Goal: Task Accomplishment & Management: Use online tool/utility

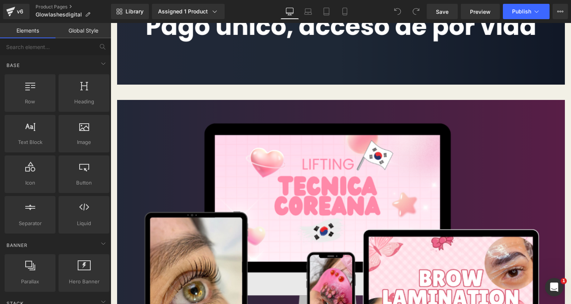
scroll to position [2850, 0]
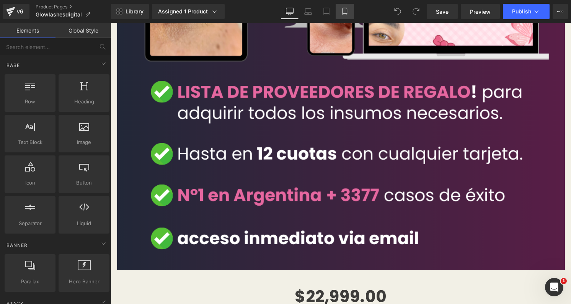
click at [346, 10] on icon at bounding box center [345, 12] width 8 height 8
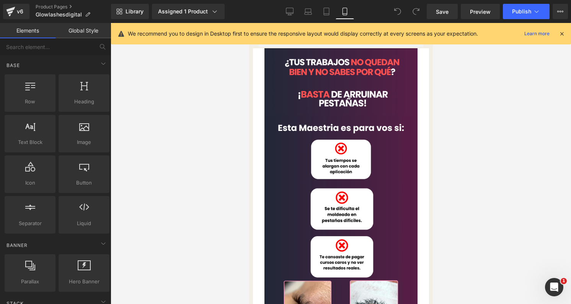
scroll to position [0, 0]
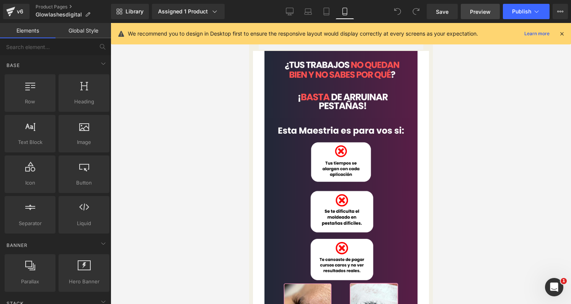
click at [487, 10] on span "Preview" at bounding box center [480, 12] width 21 height 8
click at [290, 15] on icon at bounding box center [290, 12] width 8 height 8
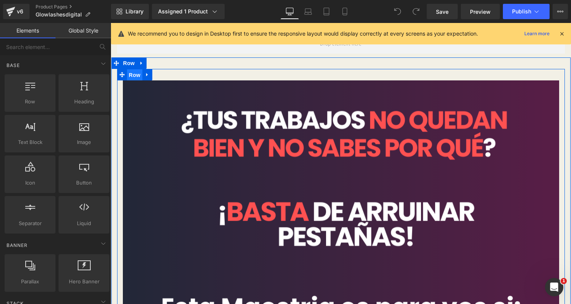
click at [131, 76] on span "Row" at bounding box center [134, 74] width 15 height 11
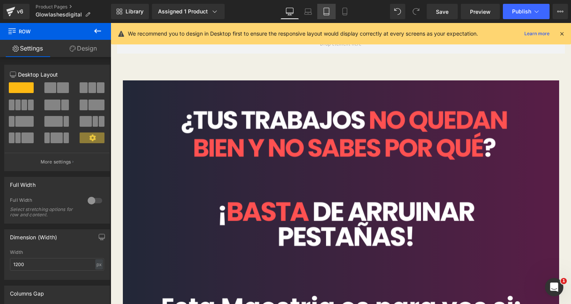
click at [327, 11] on icon at bounding box center [327, 12] width 8 height 8
type input "100"
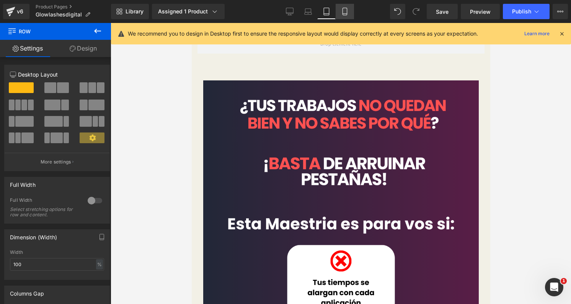
click at [347, 15] on icon at bounding box center [345, 11] width 4 height 7
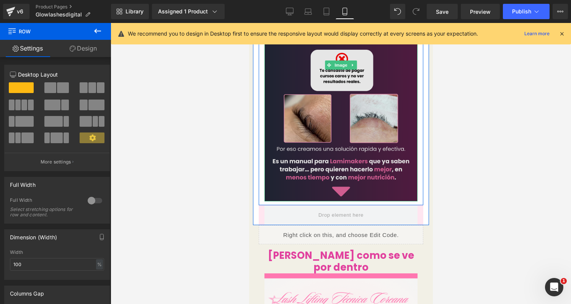
scroll to position [193, 0]
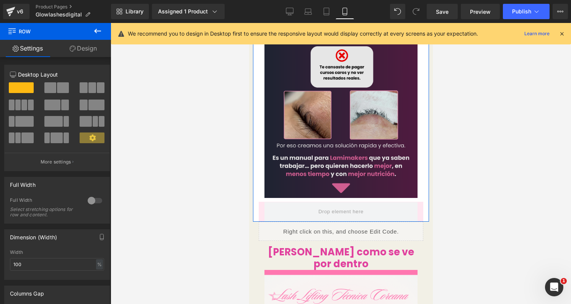
click at [400, 86] on img at bounding box center [340, 62] width 153 height 272
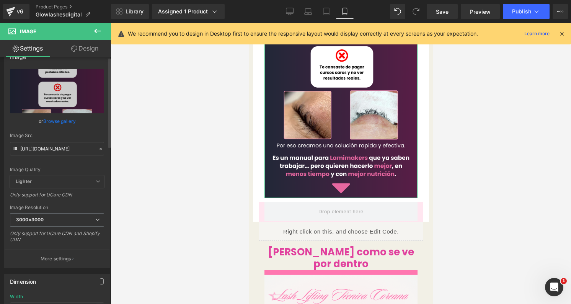
scroll to position [0, 0]
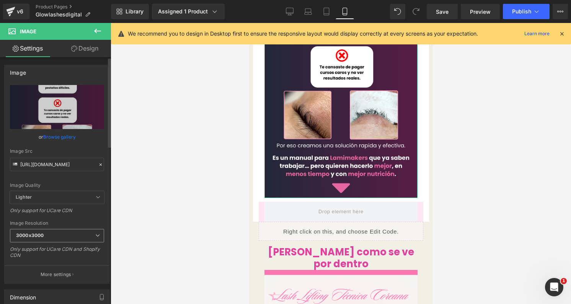
click at [67, 240] on span "3000x3000" at bounding box center [57, 235] width 94 height 13
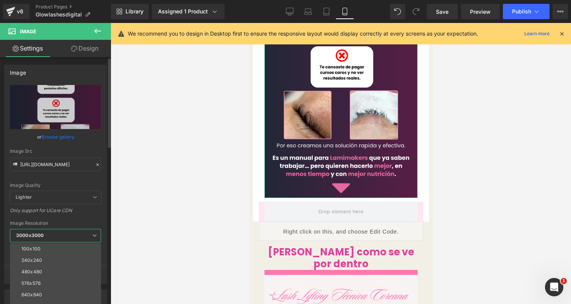
click at [88, 183] on div "Image Quality" at bounding box center [55, 185] width 91 height 5
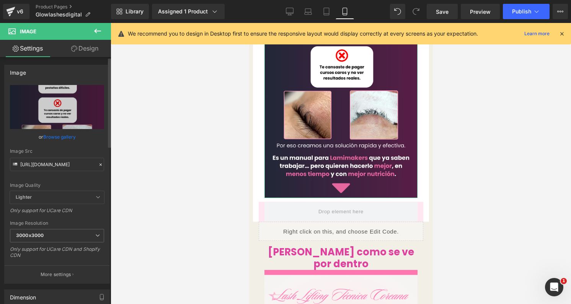
click at [88, 183] on div "Image Quality" at bounding box center [57, 185] width 94 height 5
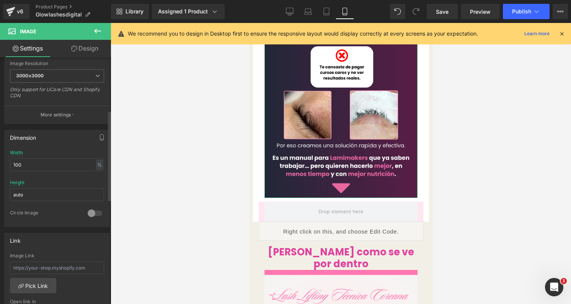
scroll to position [166, 0]
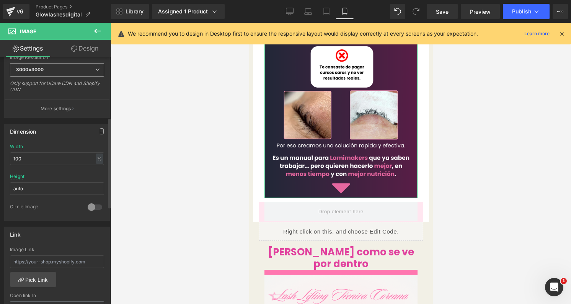
click at [64, 76] on span "3000x3000" at bounding box center [57, 69] width 94 height 13
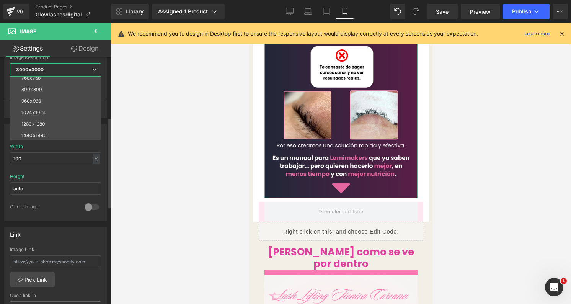
scroll to position [109, 0]
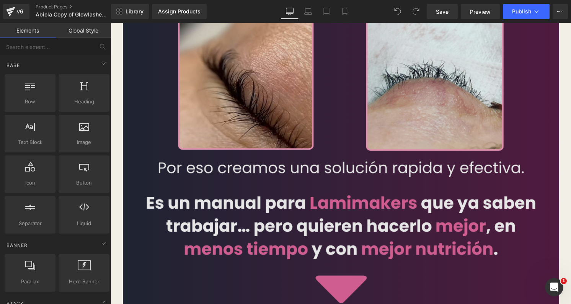
scroll to position [727, 0]
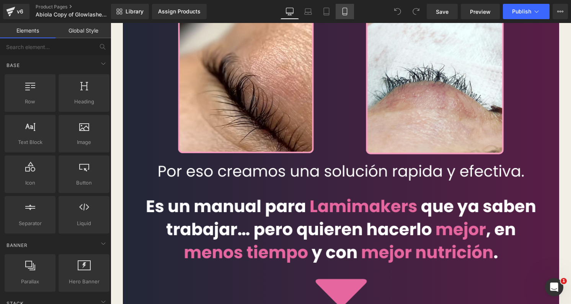
click at [348, 15] on icon at bounding box center [345, 12] width 8 height 8
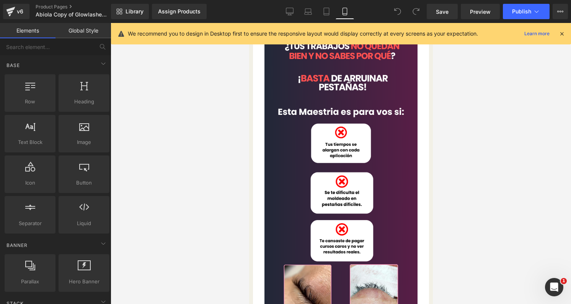
scroll to position [0, 0]
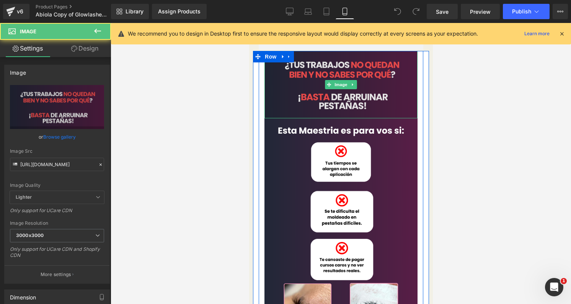
click at [397, 92] on img at bounding box center [340, 84] width 153 height 67
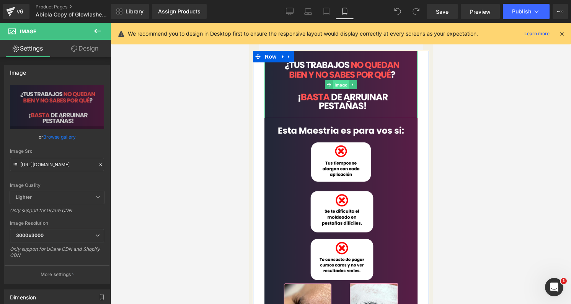
click at [343, 84] on span "Image" at bounding box center [341, 84] width 16 height 9
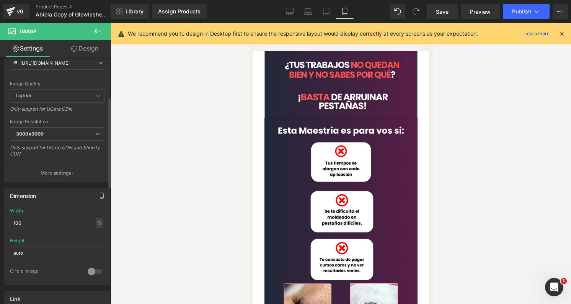
scroll to position [110, 0]
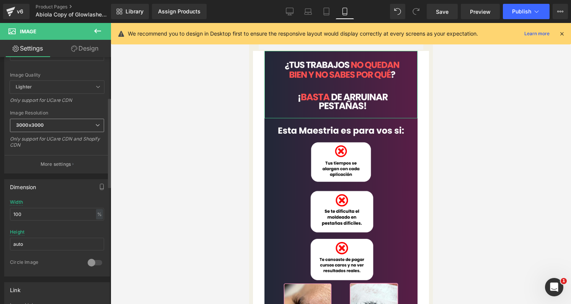
click at [41, 127] on b "3000x3000" at bounding box center [30, 125] width 28 height 6
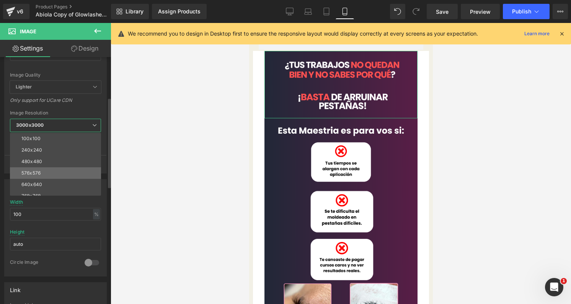
click at [52, 169] on li "576x576" at bounding box center [57, 172] width 95 height 11
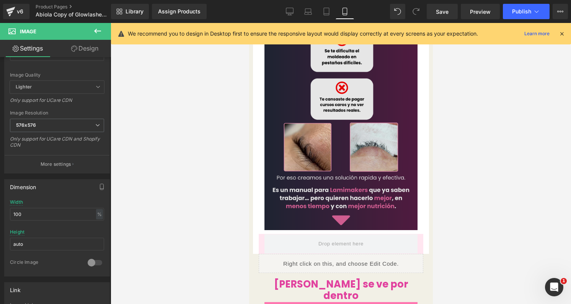
scroll to position [86, 0]
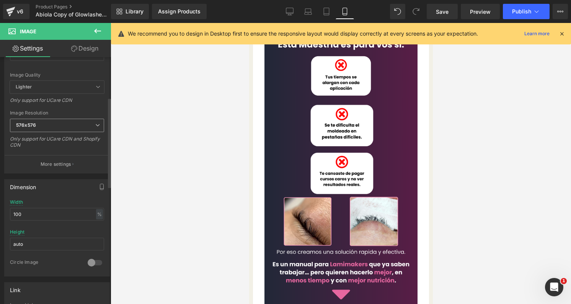
click at [77, 124] on span "576x576" at bounding box center [57, 125] width 94 height 13
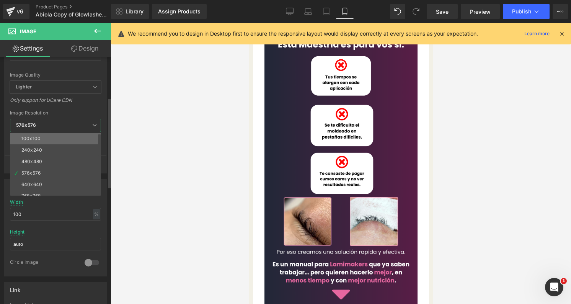
click at [52, 137] on li "100x100" at bounding box center [57, 138] width 95 height 11
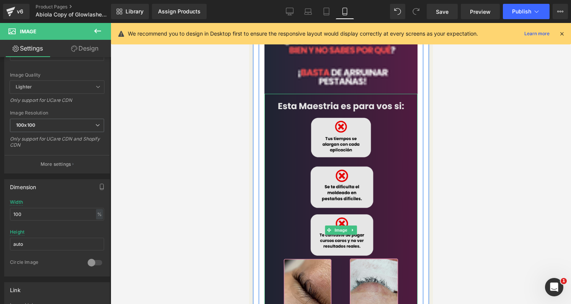
scroll to position [0, 0]
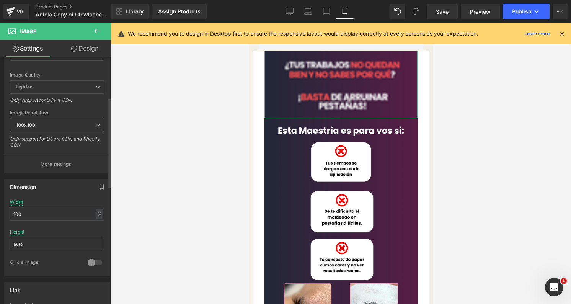
click at [78, 127] on span "100x100" at bounding box center [57, 125] width 94 height 13
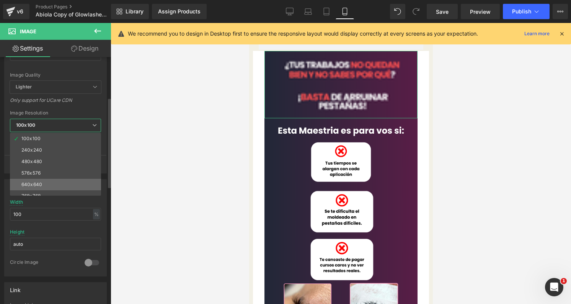
scroll to position [22, 0]
click at [55, 178] on li "768x768" at bounding box center [57, 173] width 95 height 11
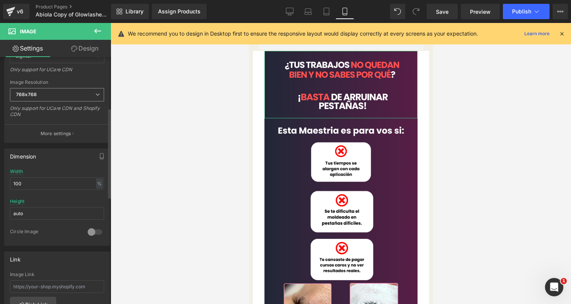
scroll to position [141, 0]
type input "https://cdn.shopify.com/s/files/1/0663/2269/4232/files/1_36a11e90-b044-48e8-9f4…"
click at [287, 8] on icon at bounding box center [290, 12] width 8 height 8
type input "auto"
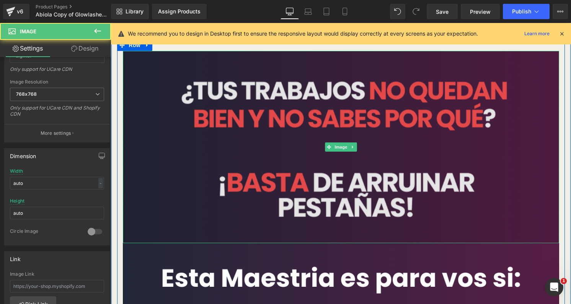
click at [227, 108] on img at bounding box center [341, 147] width 436 height 192
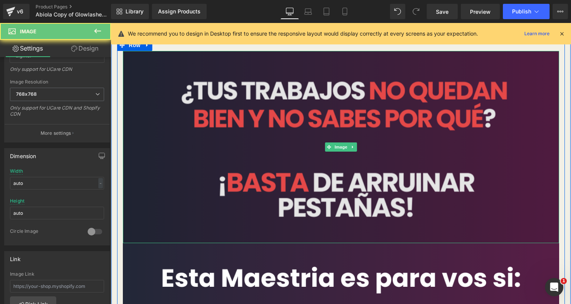
click at [193, 84] on img at bounding box center [341, 147] width 436 height 192
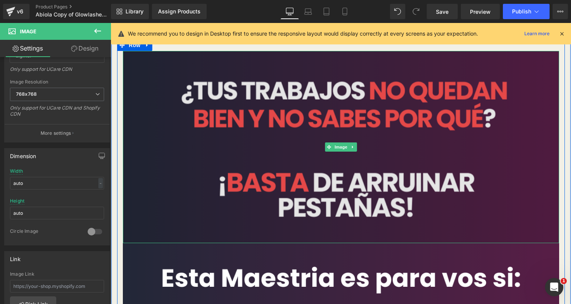
scroll to position [0, 0]
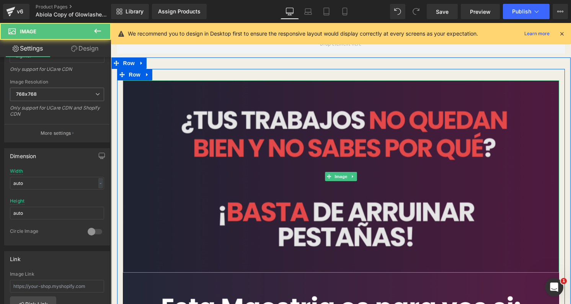
click at [159, 98] on img at bounding box center [341, 176] width 436 height 192
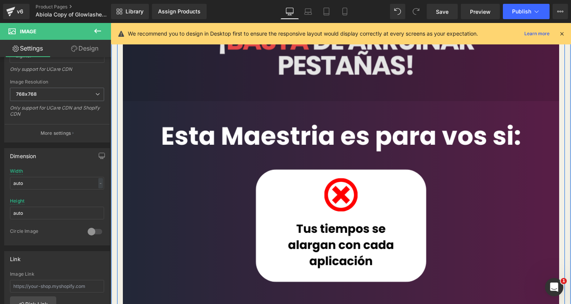
scroll to position [170, 0]
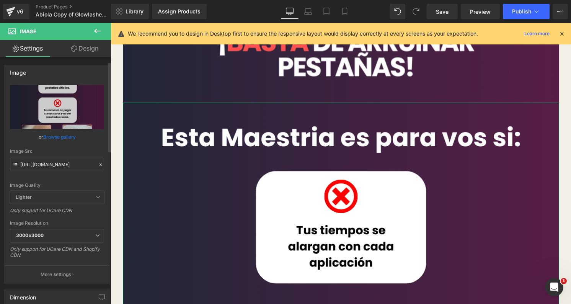
scroll to position [23, 0]
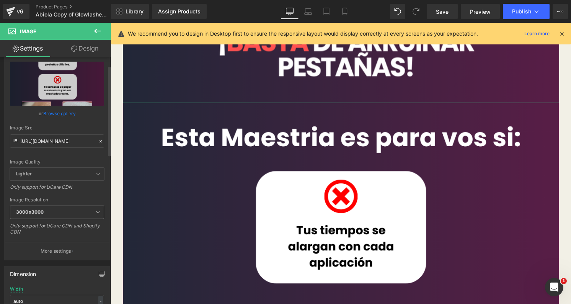
click at [53, 209] on span "3000x3000" at bounding box center [57, 212] width 94 height 13
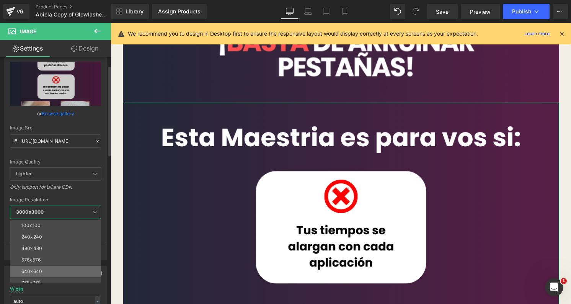
click at [53, 272] on li "640x640" at bounding box center [57, 271] width 95 height 11
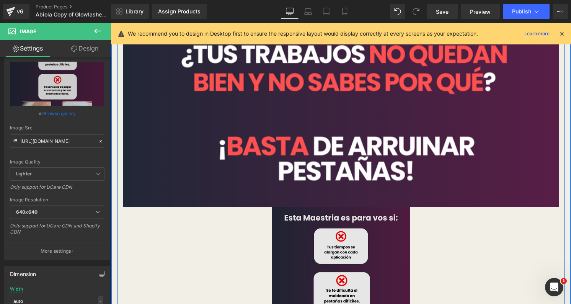
scroll to position [0, 0]
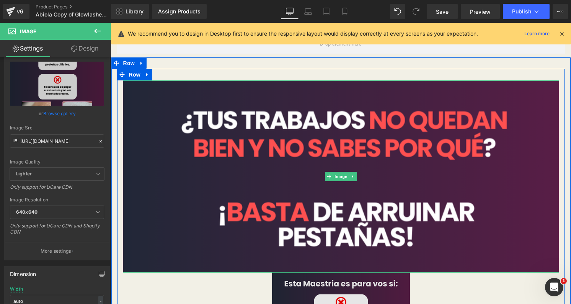
type input "[URL][DOMAIN_NAME]"
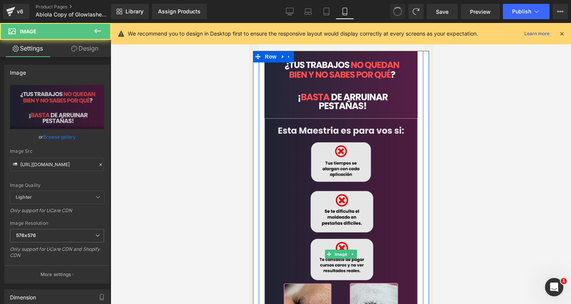
type input "https://cdn.shopify.com/s/files/1/0663/2269/4232/files/1_36a11e90-b044-48e8-9f4…"
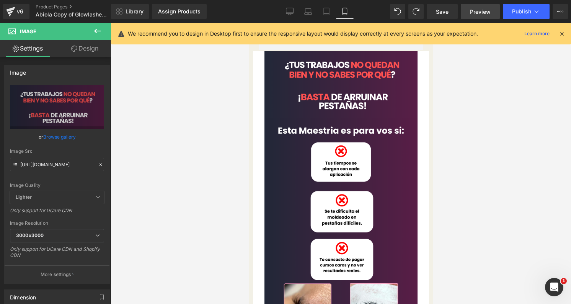
click at [478, 11] on span "Preview" at bounding box center [480, 12] width 21 height 8
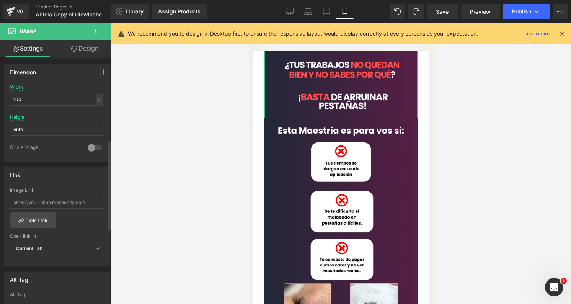
scroll to position [227, 0]
click at [290, 11] on icon at bounding box center [290, 12] width 8 height 8
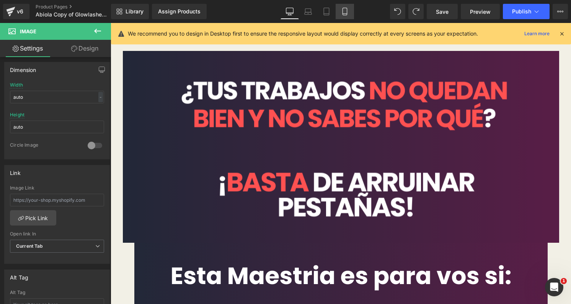
click at [351, 12] on link "Mobile" at bounding box center [345, 11] width 18 height 15
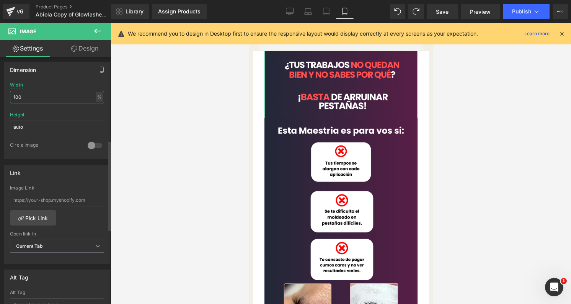
click at [34, 96] on input "100" at bounding box center [57, 97] width 94 height 13
drag, startPoint x: 39, startPoint y: 96, endPoint x: -19, endPoint y: 89, distance: 58.2
click at [0, 89] on html "Image You are previewing how the will restyle your page. You can not edit Eleme…" at bounding box center [285, 152] width 571 height 304
type input "auto"
click at [59, 78] on div "Dimension auto Width auto - % px auto Height auto 0 Circle Image" at bounding box center [57, 110] width 106 height 97
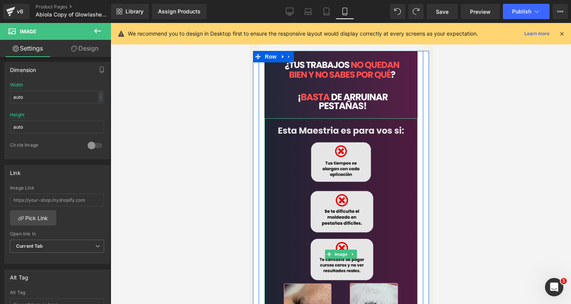
click at [359, 167] on img at bounding box center [340, 254] width 153 height 272
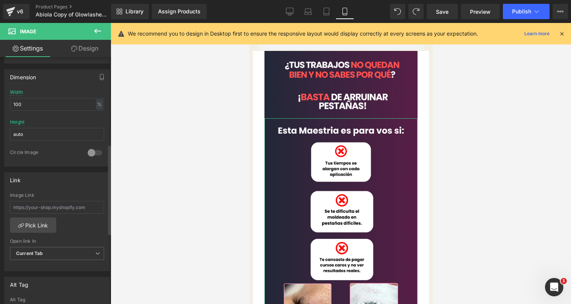
scroll to position [239, 0]
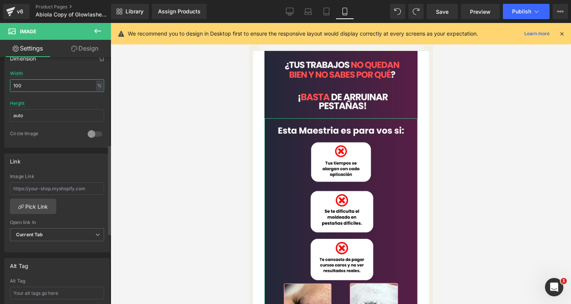
click at [36, 87] on input "100" at bounding box center [57, 85] width 94 height 13
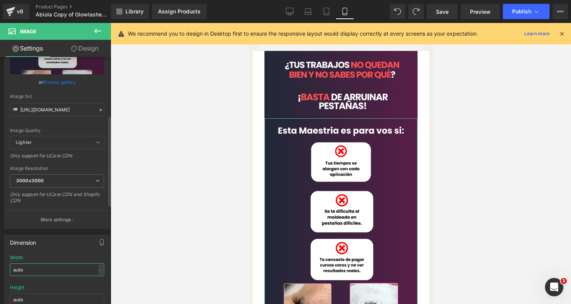
scroll to position [0, 0]
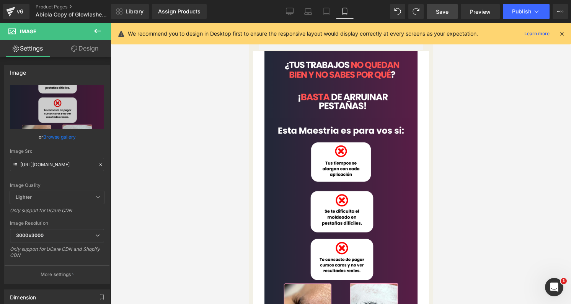
type input "auto"
drag, startPoint x: 447, startPoint y: 14, endPoint x: 454, endPoint y: 30, distance: 17.3
click at [454, 19] on div "Save Preview Publish Scheduled Upgrade Plan View Live Page View with current Te…" at bounding box center [497, 11] width 147 height 15
click at [454, 15] on link "Save" at bounding box center [442, 11] width 31 height 15
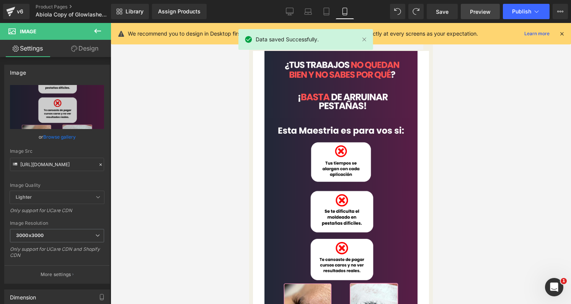
click at [481, 10] on span "Preview" at bounding box center [480, 12] width 21 height 8
